Goal: Navigation & Orientation: Find specific page/section

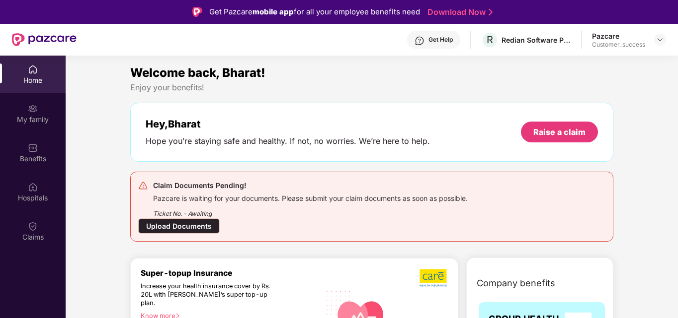
scroll to position [56, 0]
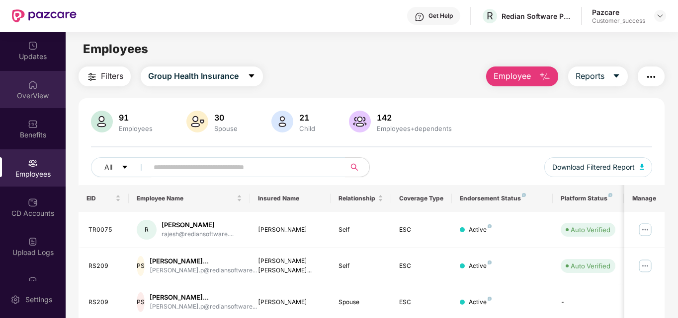
click at [44, 93] on div "OverView" at bounding box center [33, 96] width 66 height 10
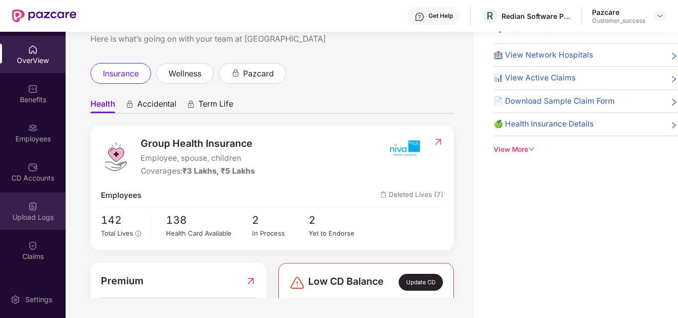
scroll to position [36, 0]
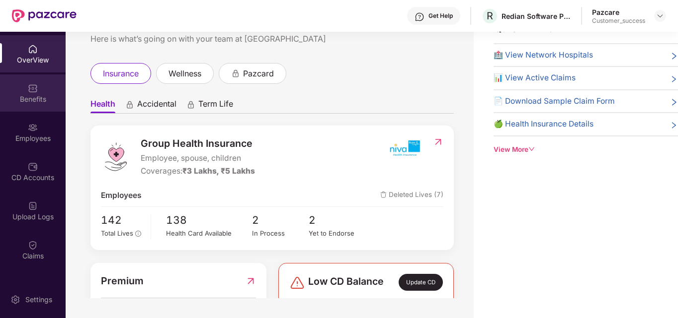
click at [31, 92] on img at bounding box center [33, 88] width 10 height 10
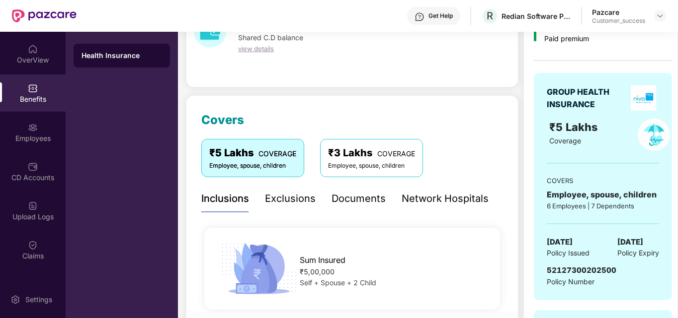
scroll to position [66, 0]
click at [36, 146] on div "Employees" at bounding box center [33, 132] width 66 height 37
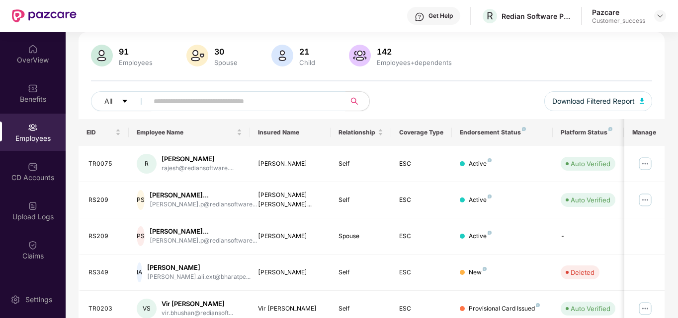
click at [225, 101] on input "text" at bounding box center [243, 101] width 178 height 15
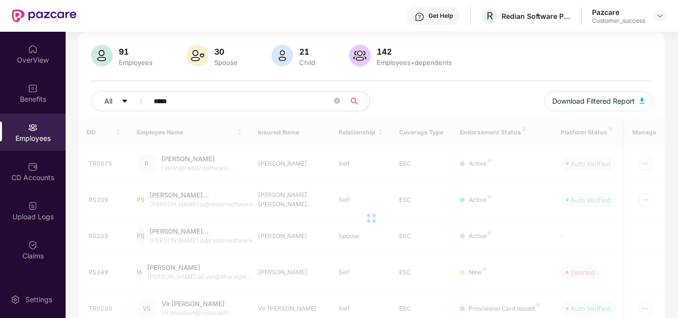
type input "*****"
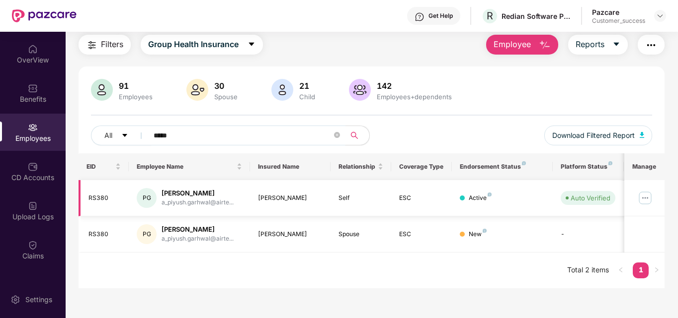
scroll to position [32, 0]
click at [25, 65] on div "OverView" at bounding box center [33, 60] width 66 height 10
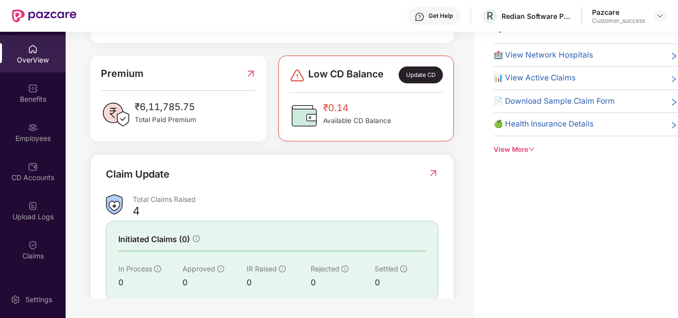
scroll to position [211, 0]
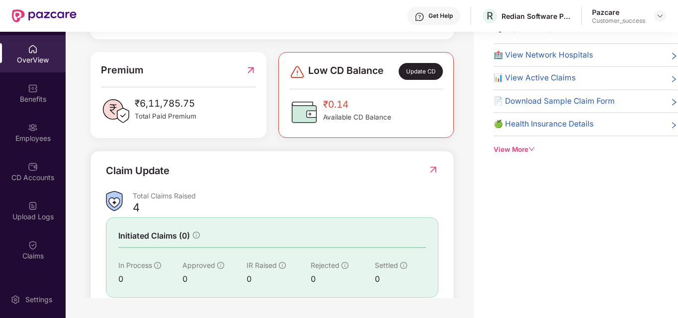
click at [425, 74] on div "Update CD" at bounding box center [420, 71] width 44 height 17
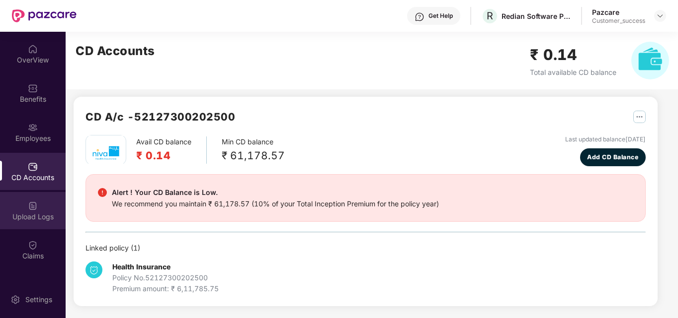
click at [18, 216] on div "Upload Logs" at bounding box center [33, 217] width 66 height 10
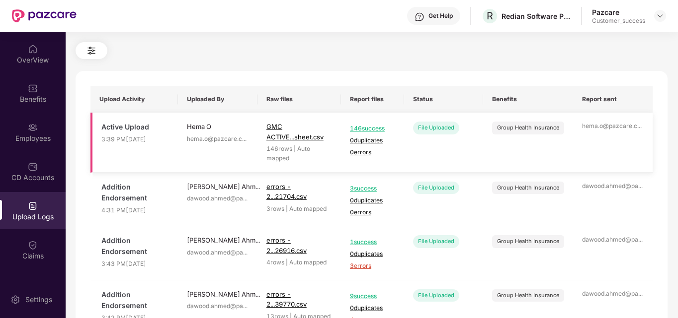
scroll to position [27, 0]
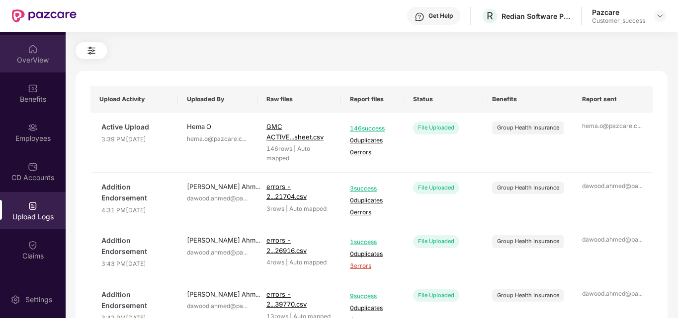
click at [34, 46] on img at bounding box center [33, 49] width 10 height 10
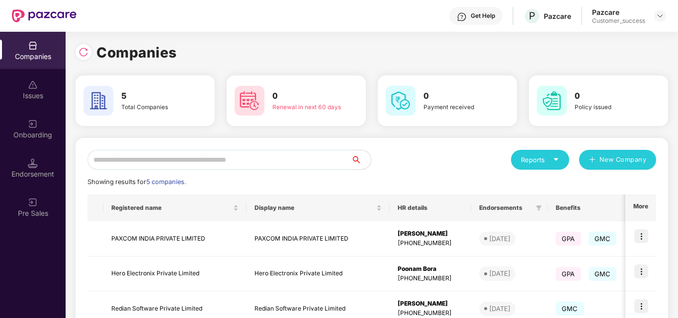
scroll to position [135, 0]
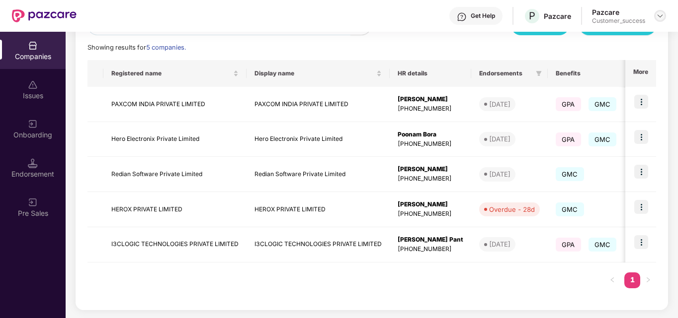
click at [660, 15] on img at bounding box center [660, 16] width 8 height 8
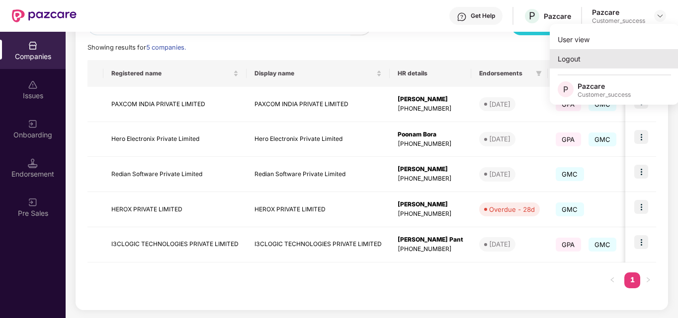
click at [588, 58] on div "Logout" at bounding box center [613, 58] width 129 height 19
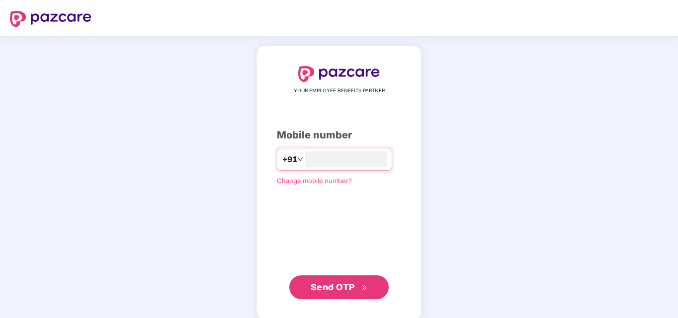
type input "**********"
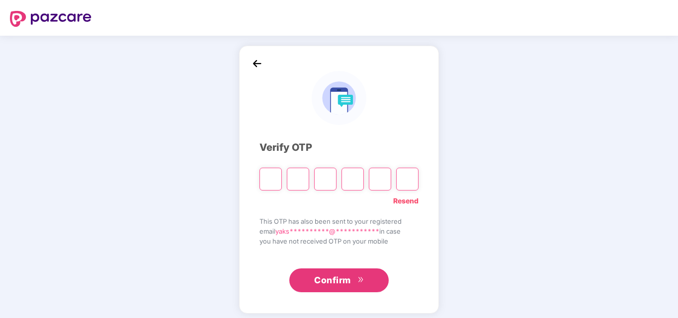
type input "*"
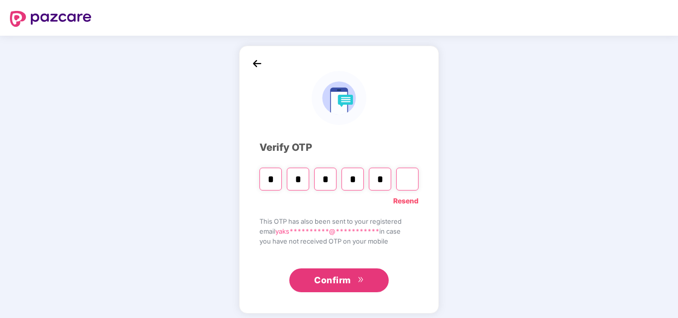
type input "*"
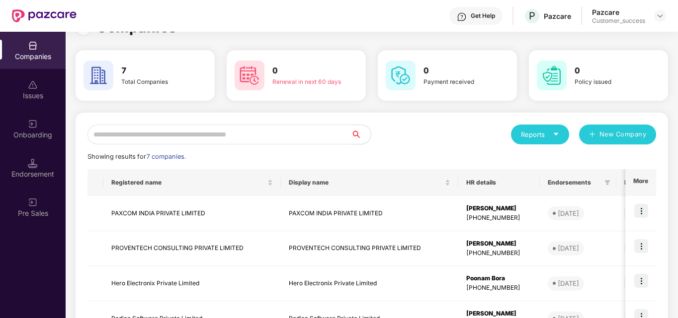
scroll to position [145, 0]
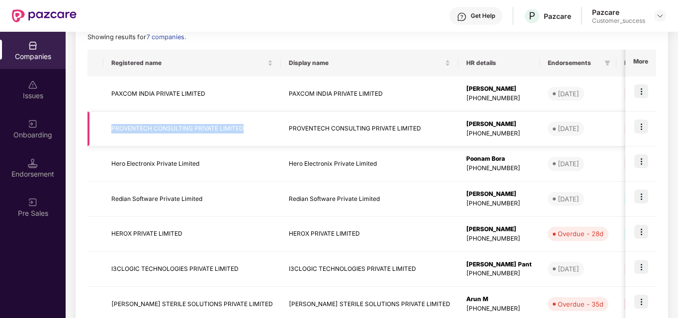
drag, startPoint x: 108, startPoint y: 126, endPoint x: 245, endPoint y: 127, distance: 137.6
click at [245, 127] on td "PROVENTECH CONSULTING PRIVATE LIMITED" at bounding box center [191, 129] width 177 height 35
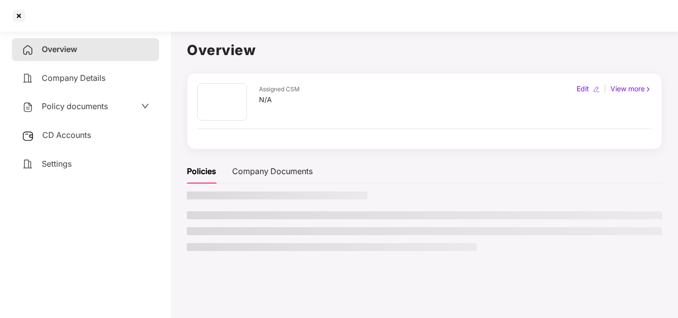
copy td "PROVENTECH CONSULTING PRIVATE LIMITED"
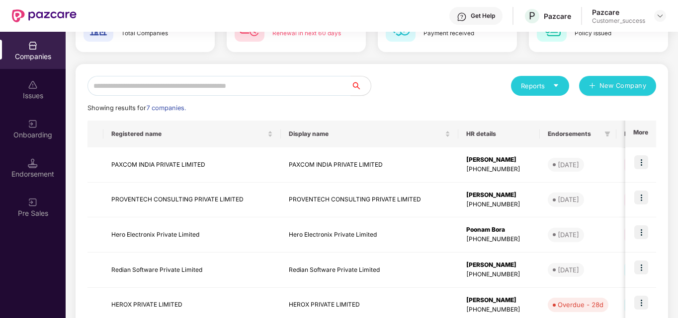
scroll to position [76, 0]
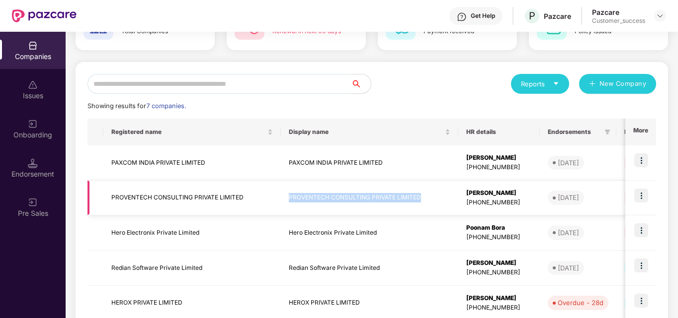
drag, startPoint x: 262, startPoint y: 196, endPoint x: 394, endPoint y: 199, distance: 132.7
click at [394, 199] on td "PROVENTECH CONSULTING PRIVATE LIMITED" at bounding box center [369, 198] width 177 height 35
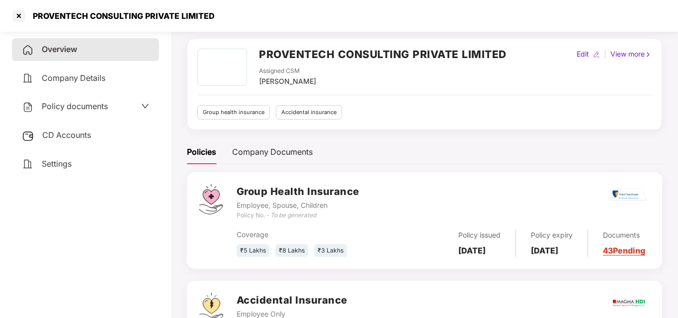
scroll to position [21, 0]
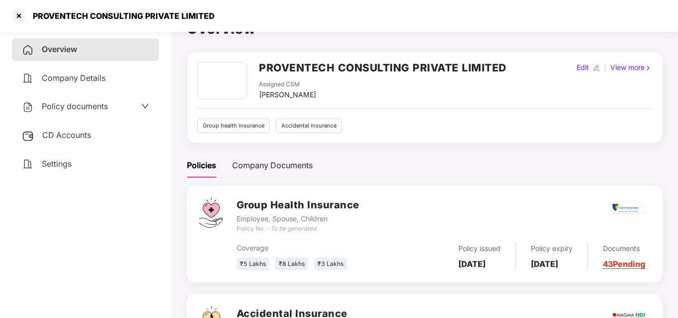
click at [414, 66] on h2 "PROVENTECH CONSULTING PRIVATE LIMITED" at bounding box center [382, 68] width 247 height 16
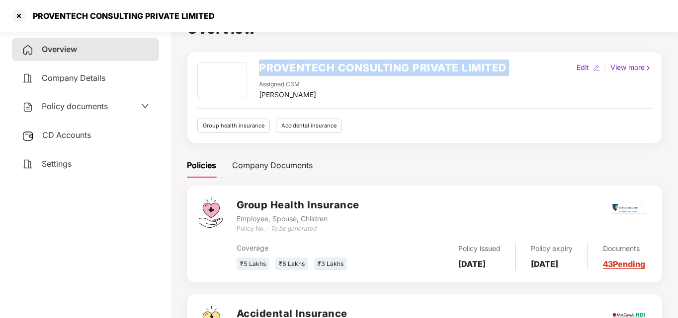
click at [414, 66] on h2 "PROVENTECH CONSULTING PRIVATE LIMITED" at bounding box center [382, 68] width 247 height 16
copy h2 "PROVENTECH CONSULTING PRIVATE LIMITED"
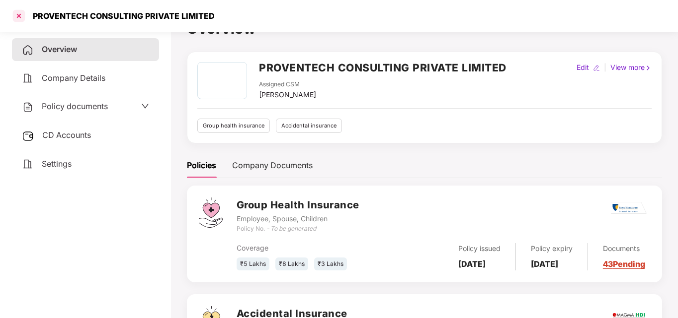
click at [18, 13] on div at bounding box center [19, 16] width 16 height 16
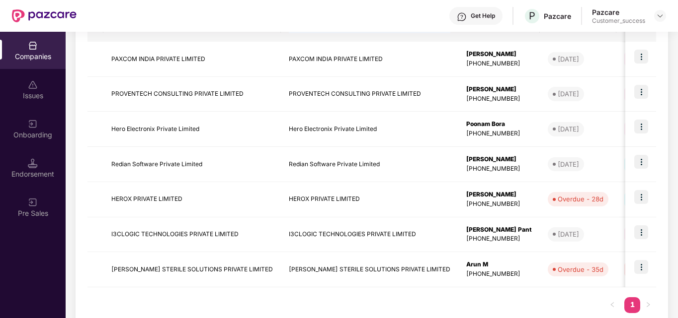
scroll to position [186, 0]
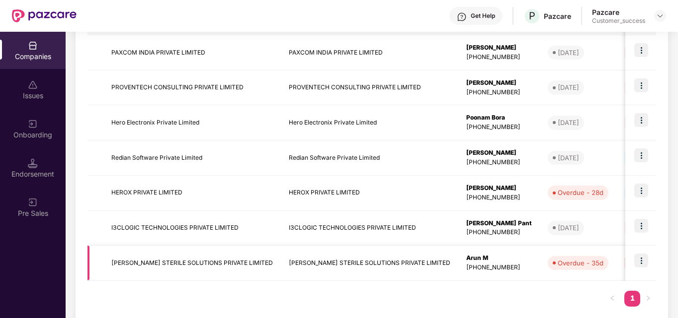
click at [281, 263] on td "ANSELL STERILE SOLUTIONS PRIVATE LIMITED" at bounding box center [369, 263] width 177 height 35
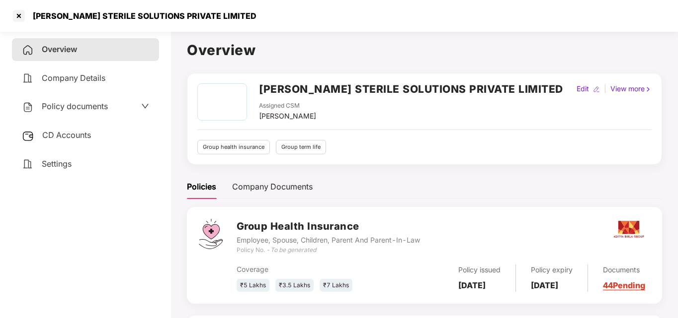
click at [323, 88] on h2 "ANSELL STERILE SOLUTIONS PRIVATE LIMITED" at bounding box center [411, 89] width 304 height 16
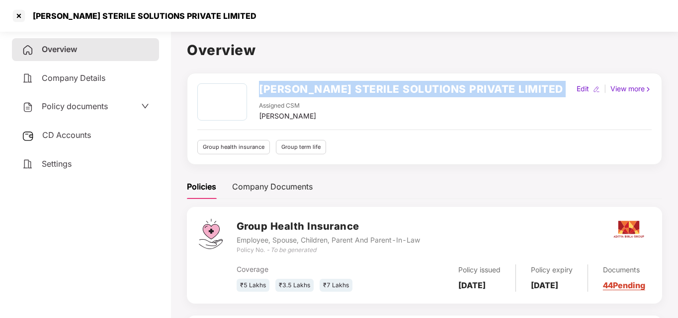
click at [323, 88] on h2 "ANSELL STERILE SOLUTIONS PRIVATE LIMITED" at bounding box center [411, 89] width 304 height 16
copy h2 "ANSELL STERILE SOLUTIONS PRIVATE LIMITED"
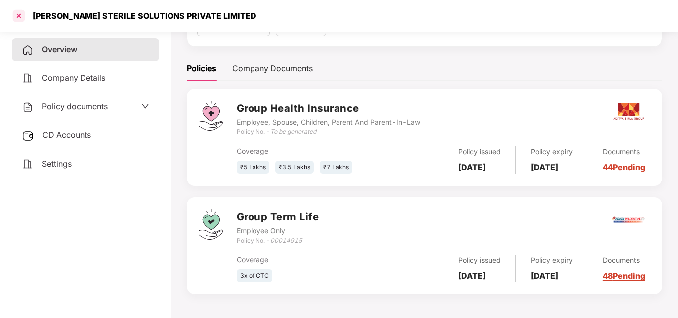
click at [15, 9] on div at bounding box center [19, 16] width 16 height 16
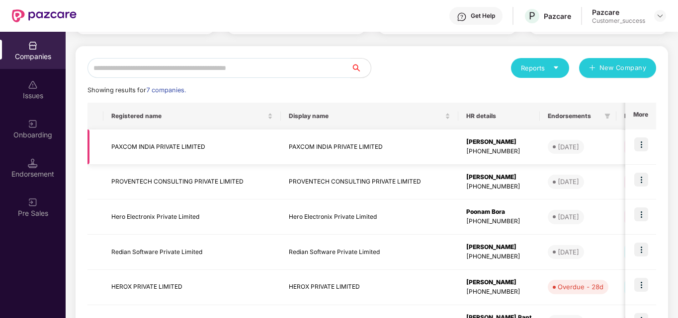
scroll to position [131, 0]
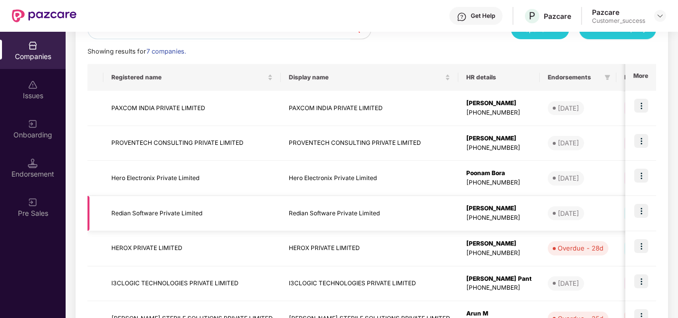
click at [636, 213] on img at bounding box center [641, 211] width 14 height 14
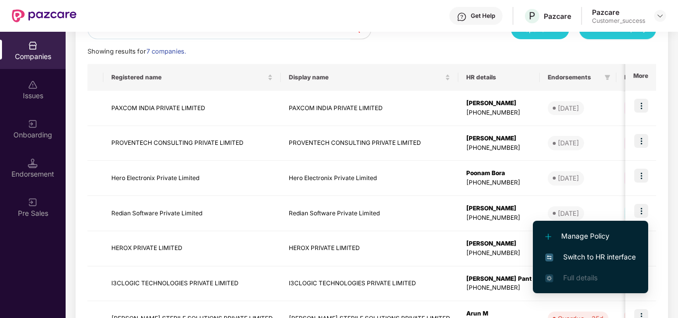
click at [573, 257] on span "Switch to HR interface" at bounding box center [590, 257] width 90 height 11
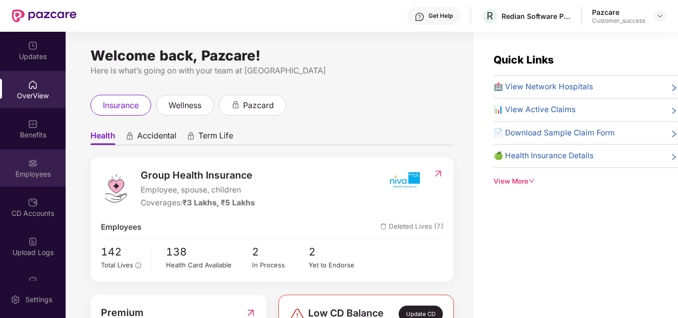
click at [30, 171] on div "Employees" at bounding box center [33, 174] width 66 height 10
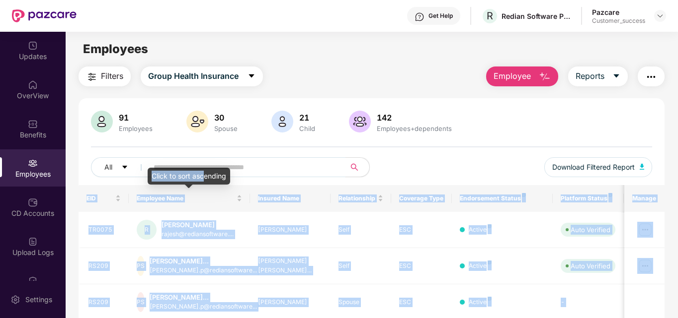
drag, startPoint x: 203, startPoint y: 170, endPoint x: 254, endPoint y: 167, distance: 51.3
click at [254, 167] on body "Get Help R Redian Software Private Limited Pazcare Customer_success Updates Ove…" at bounding box center [339, 159] width 678 height 318
click at [254, 167] on input "text" at bounding box center [243, 167] width 178 height 15
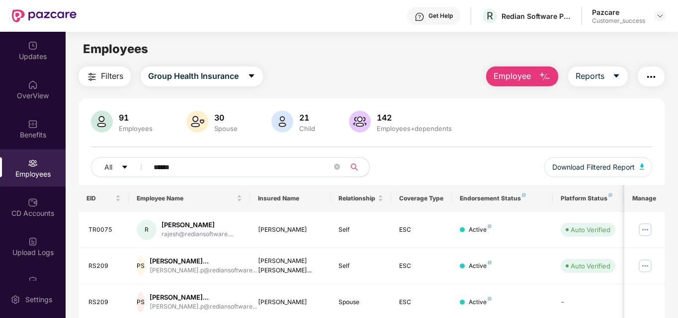
type input "******"
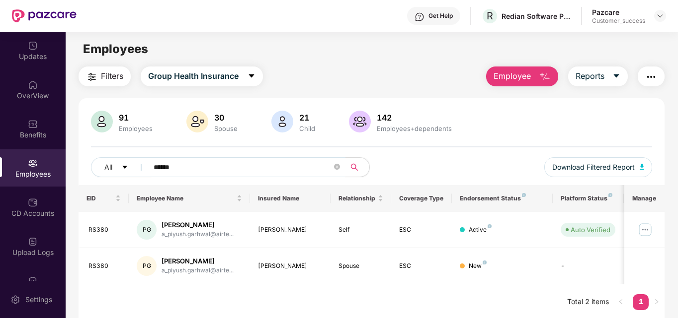
scroll to position [32, 0]
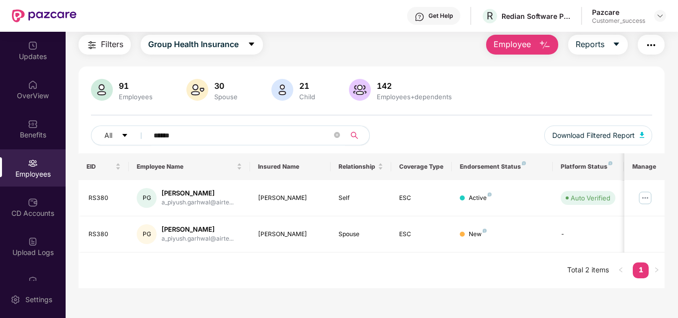
click at [357, 132] on icon "search" at bounding box center [354, 136] width 8 height 8
drag, startPoint x: 357, startPoint y: 132, endPoint x: 273, endPoint y: 126, distance: 83.6
click at [273, 126] on span "******" at bounding box center [261, 136] width 219 height 20
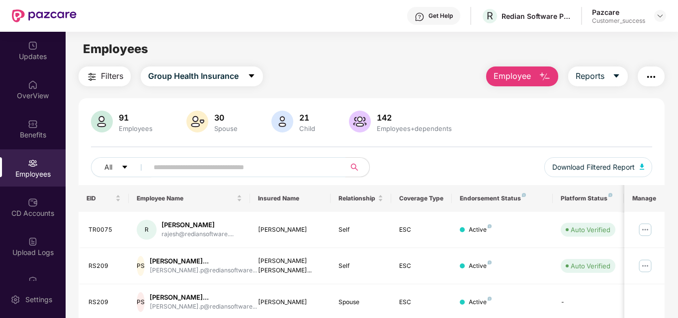
click at [217, 174] on input "text" at bounding box center [243, 167] width 178 height 15
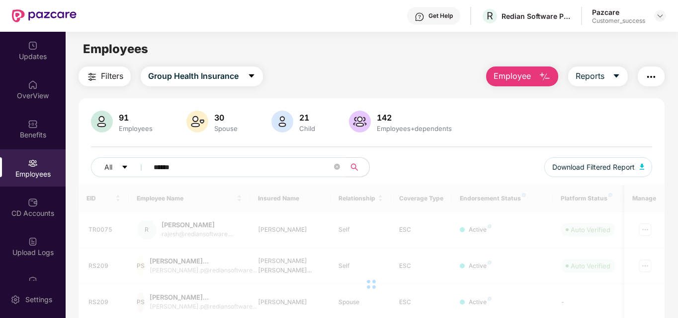
type input "******"
